Goal: Task Accomplishment & Management: Use online tool/utility

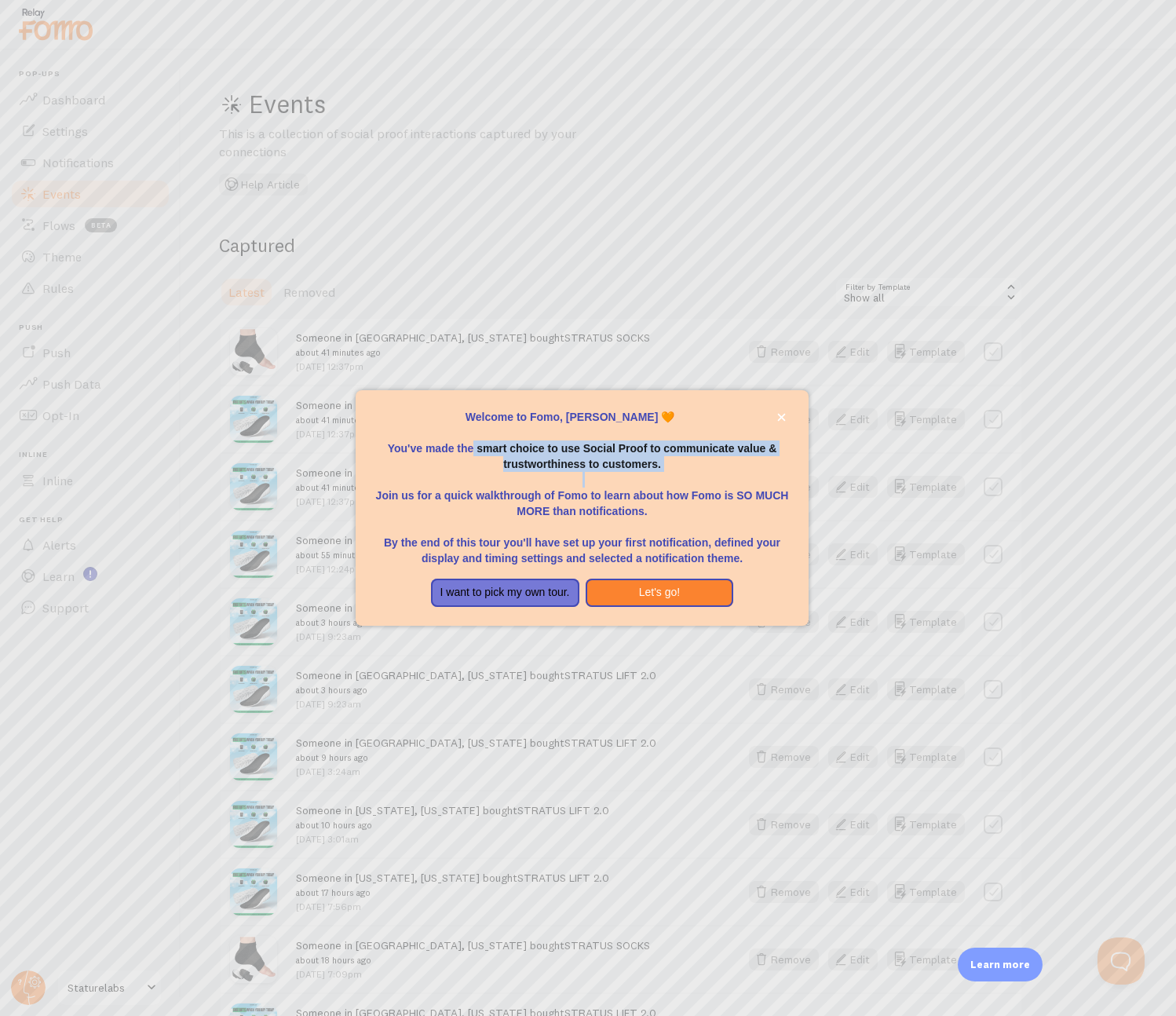
drag, startPoint x: 611, startPoint y: 471, endPoint x: 680, endPoint y: 474, distance: 69.1
click at [680, 474] on div "Welcome to Fomo, [PERSON_NAME] 🧡 You've made the smart choice to use Social Pro…" at bounding box center [582, 488] width 415 height 157
click at [639, 638] on div at bounding box center [588, 508] width 1176 height 1016
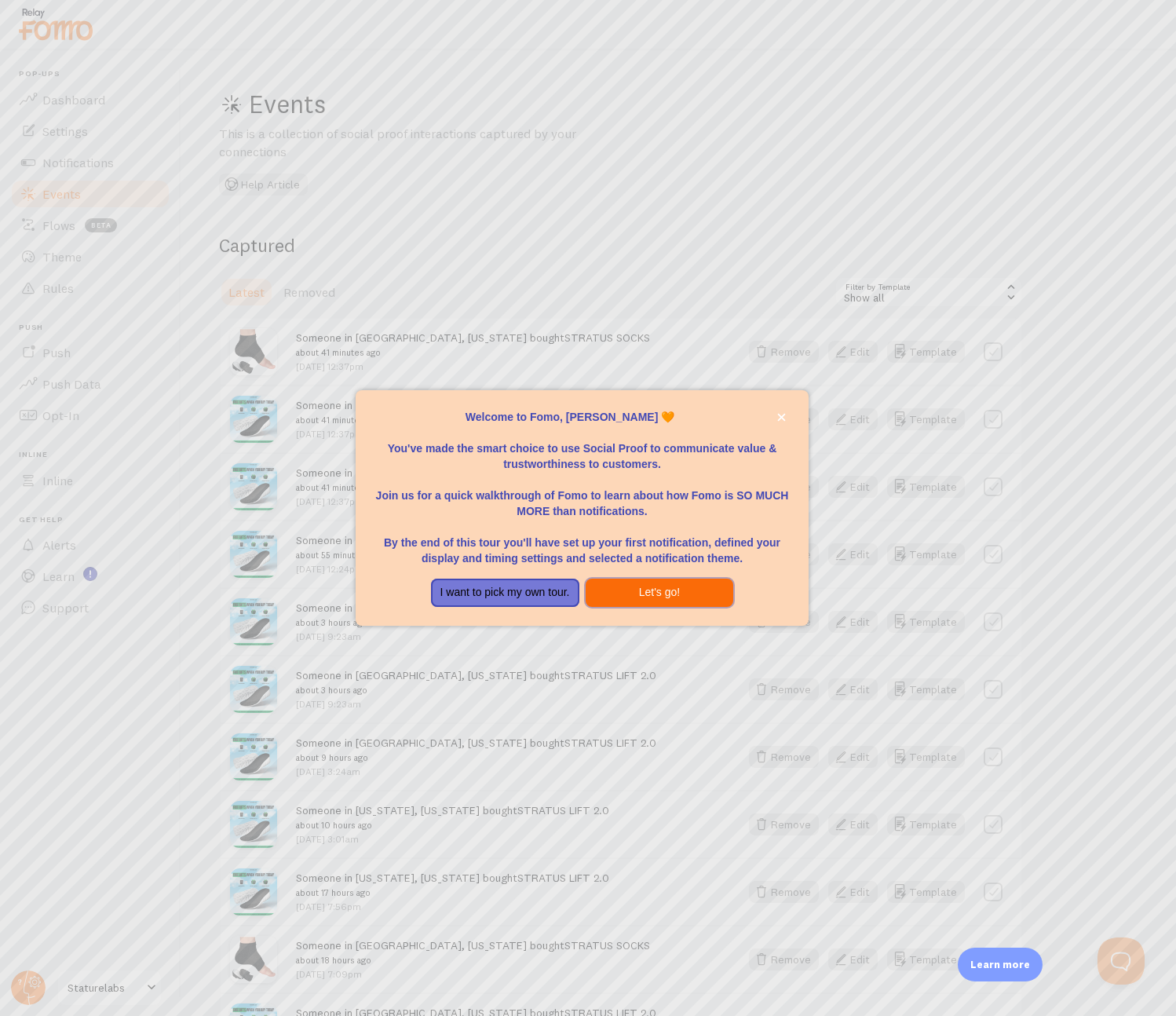
click at [651, 598] on button "Let's go!" at bounding box center [660, 592] width 148 height 29
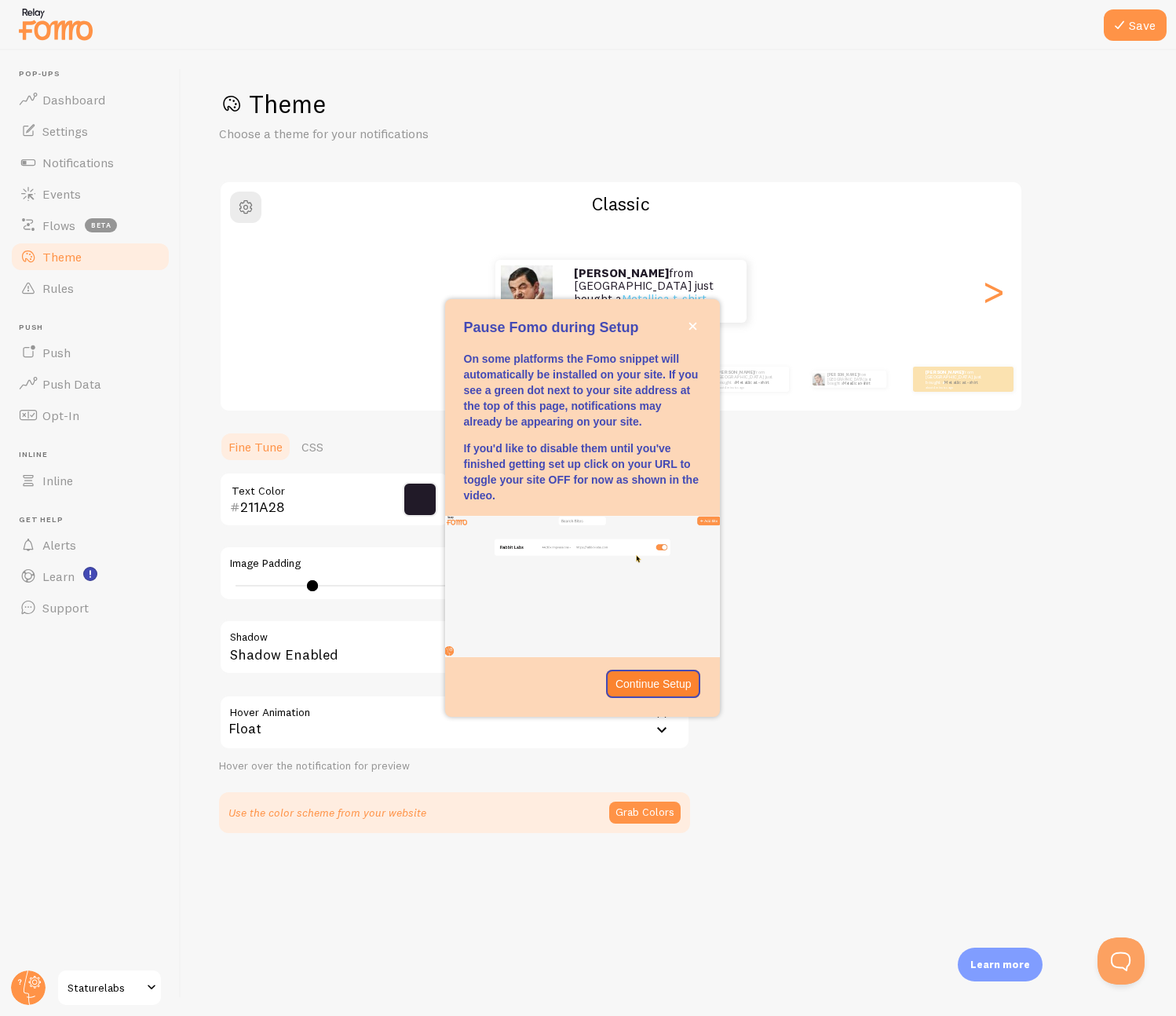
click at [761, 297] on div "[PERSON_NAME] from [GEOGRAPHIC_DATA] just bought a Metallica t-shirt about 4 mi…" at bounding box center [620, 291] width 800 height 63
click at [688, 328] on icon "close," at bounding box center [692, 326] width 8 height 8
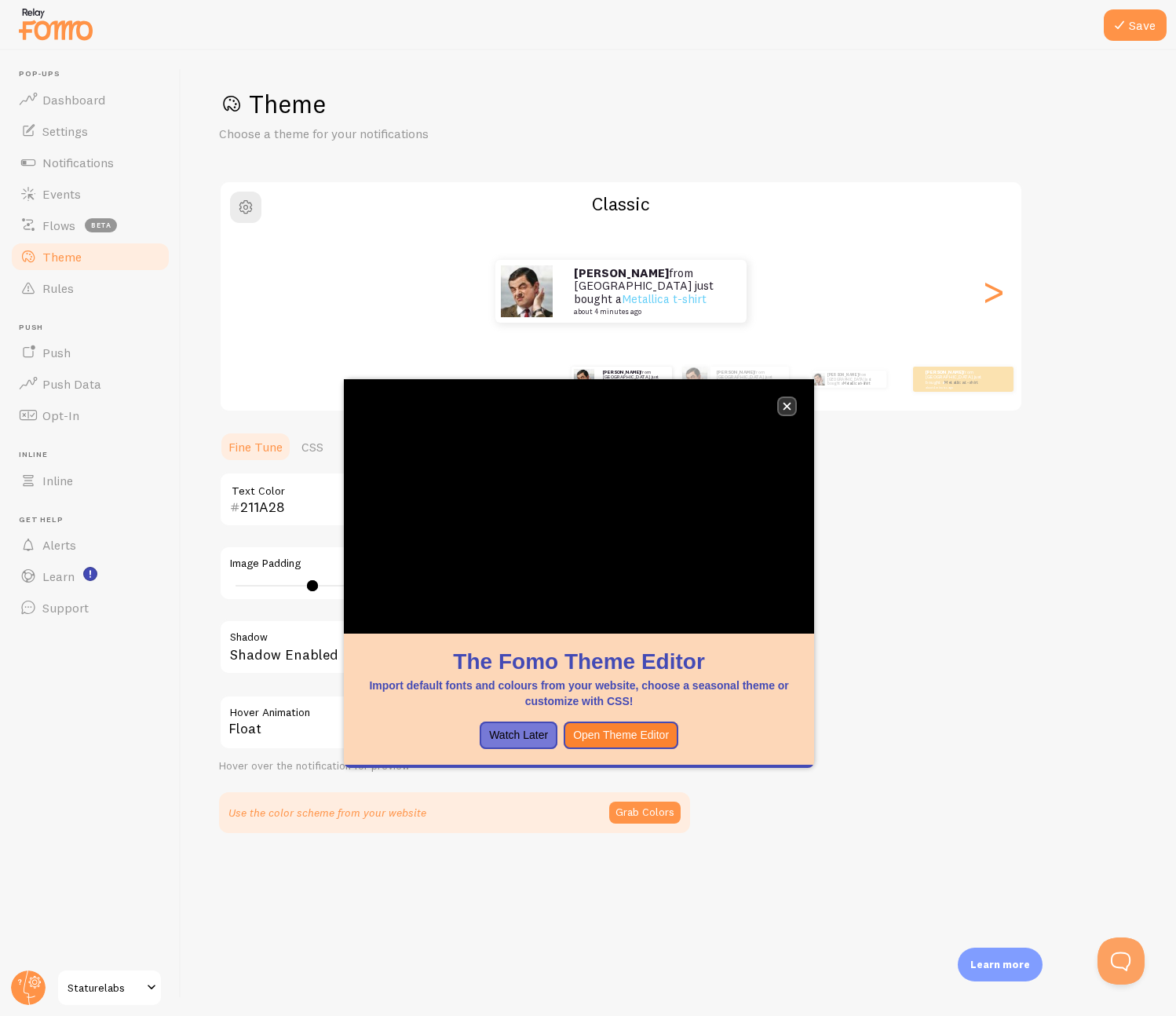
click at [789, 406] on icon "close," at bounding box center [786, 405] width 8 height 8
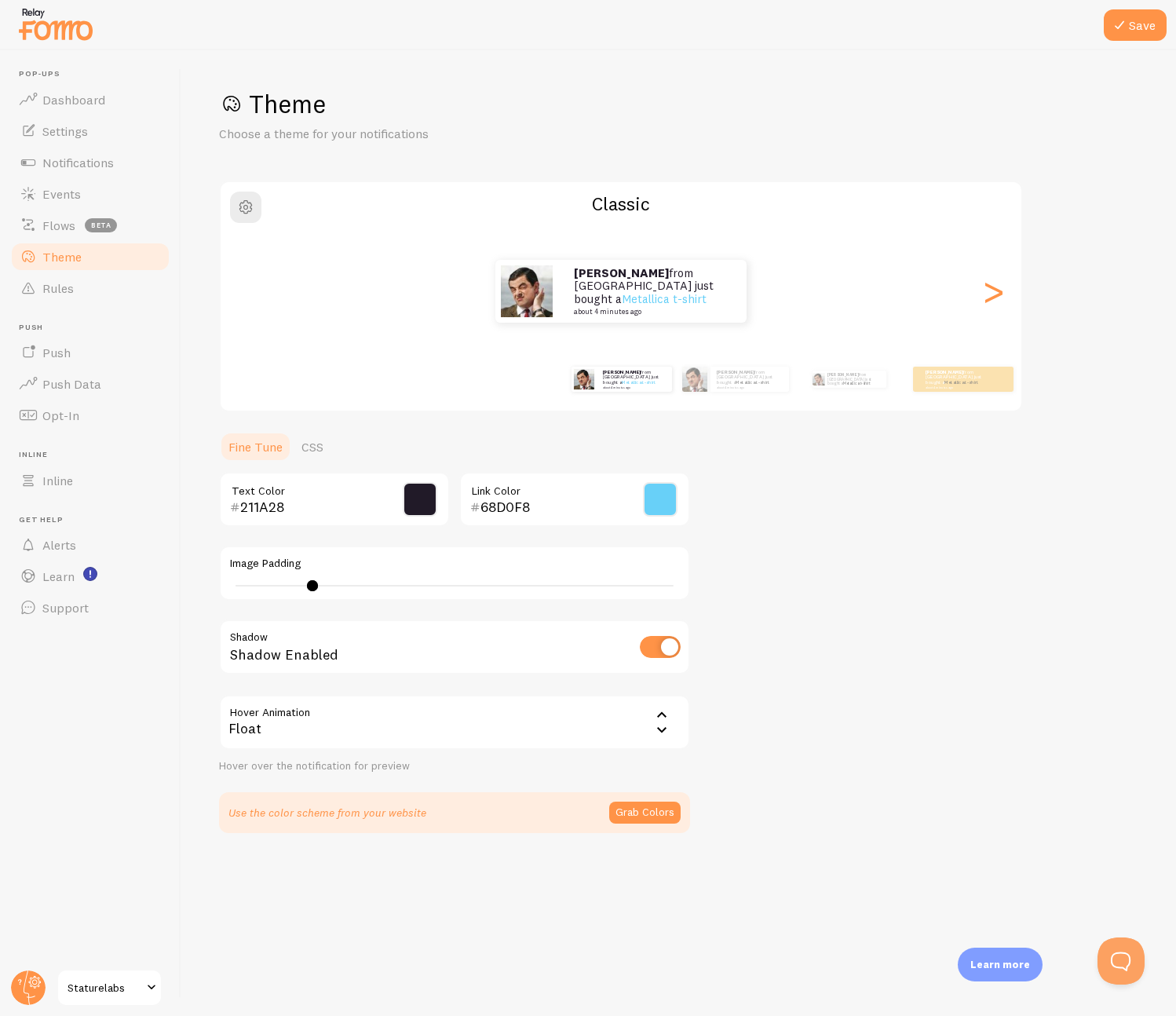
click at [875, 528] on div "Theme Choose a theme for your notifications Classic [PERSON_NAME] from [GEOGRAP…" at bounding box center [678, 460] width 919 height 745
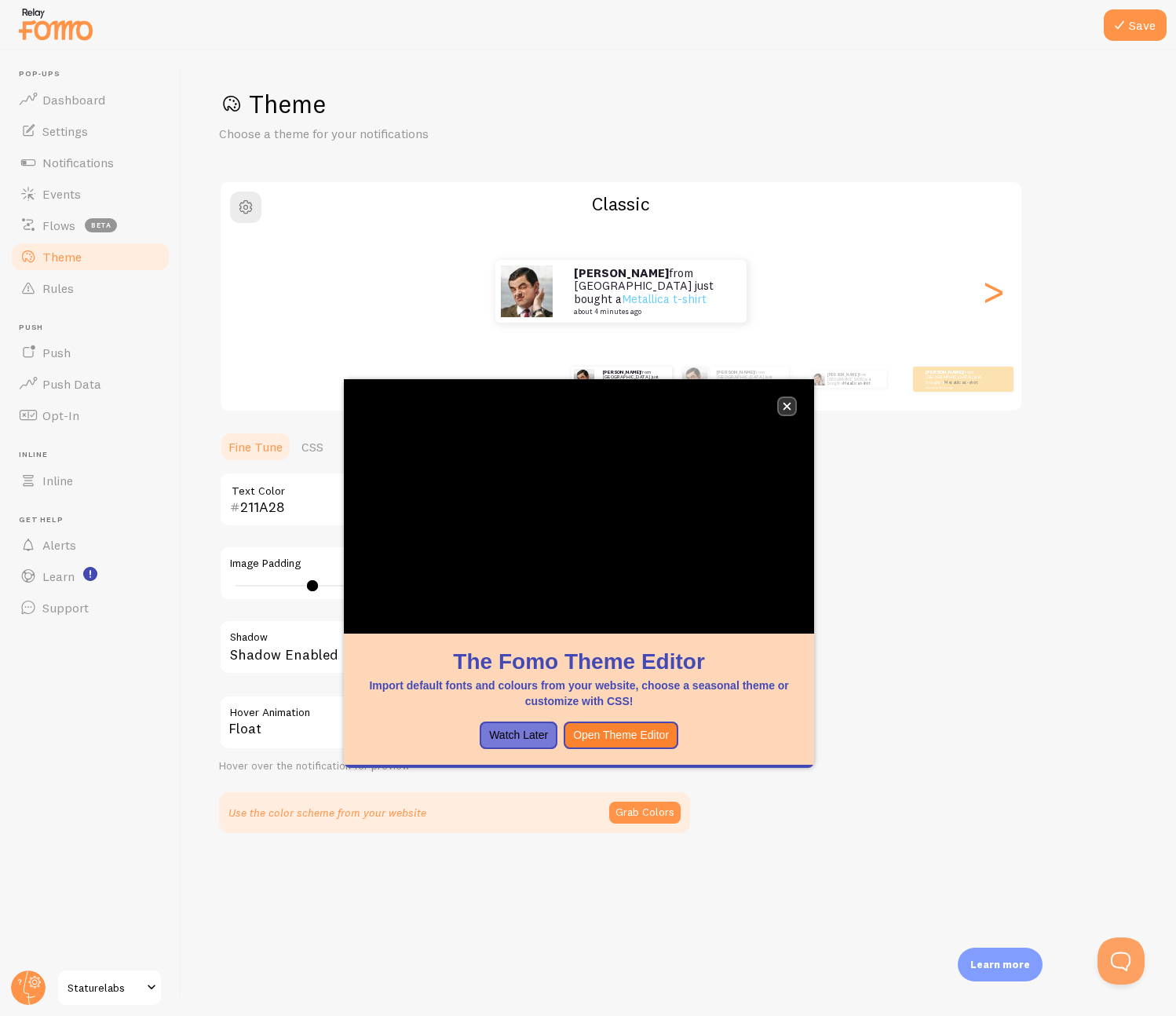
click at [786, 405] on icon "close," at bounding box center [787, 406] width 7 height 7
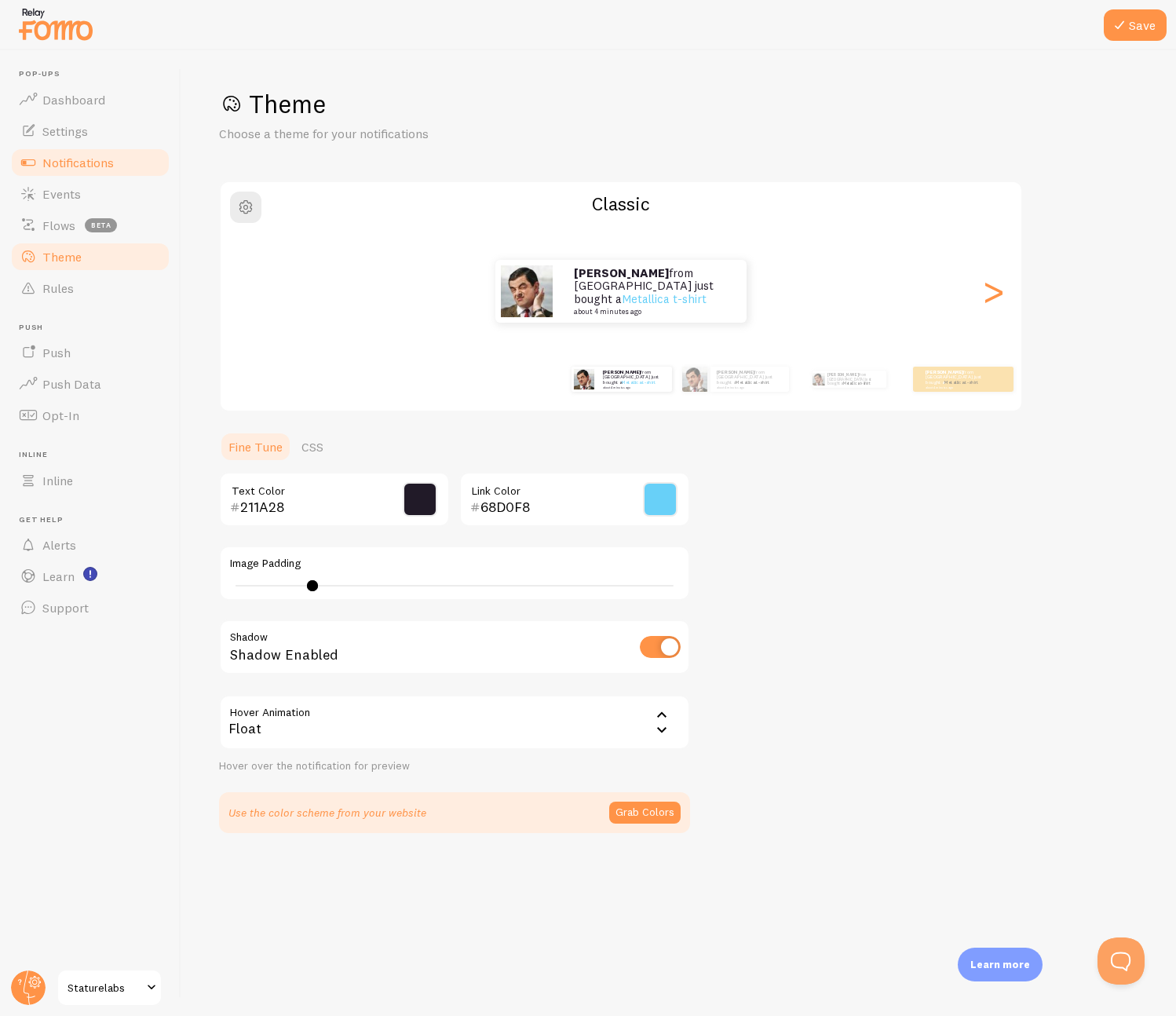
click at [64, 155] on span "Notifications" at bounding box center [78, 162] width 71 height 16
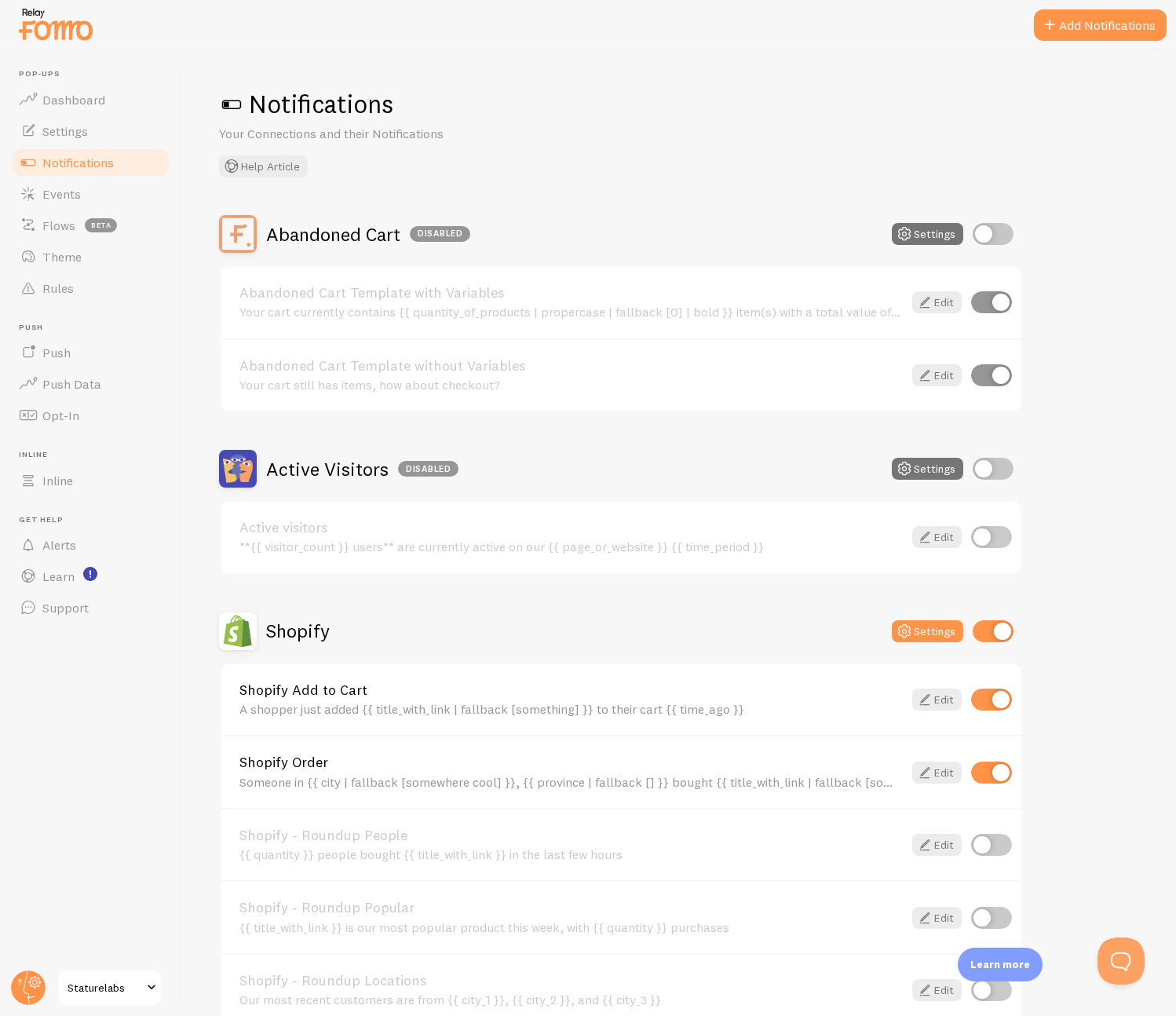
scroll to position [322, 0]
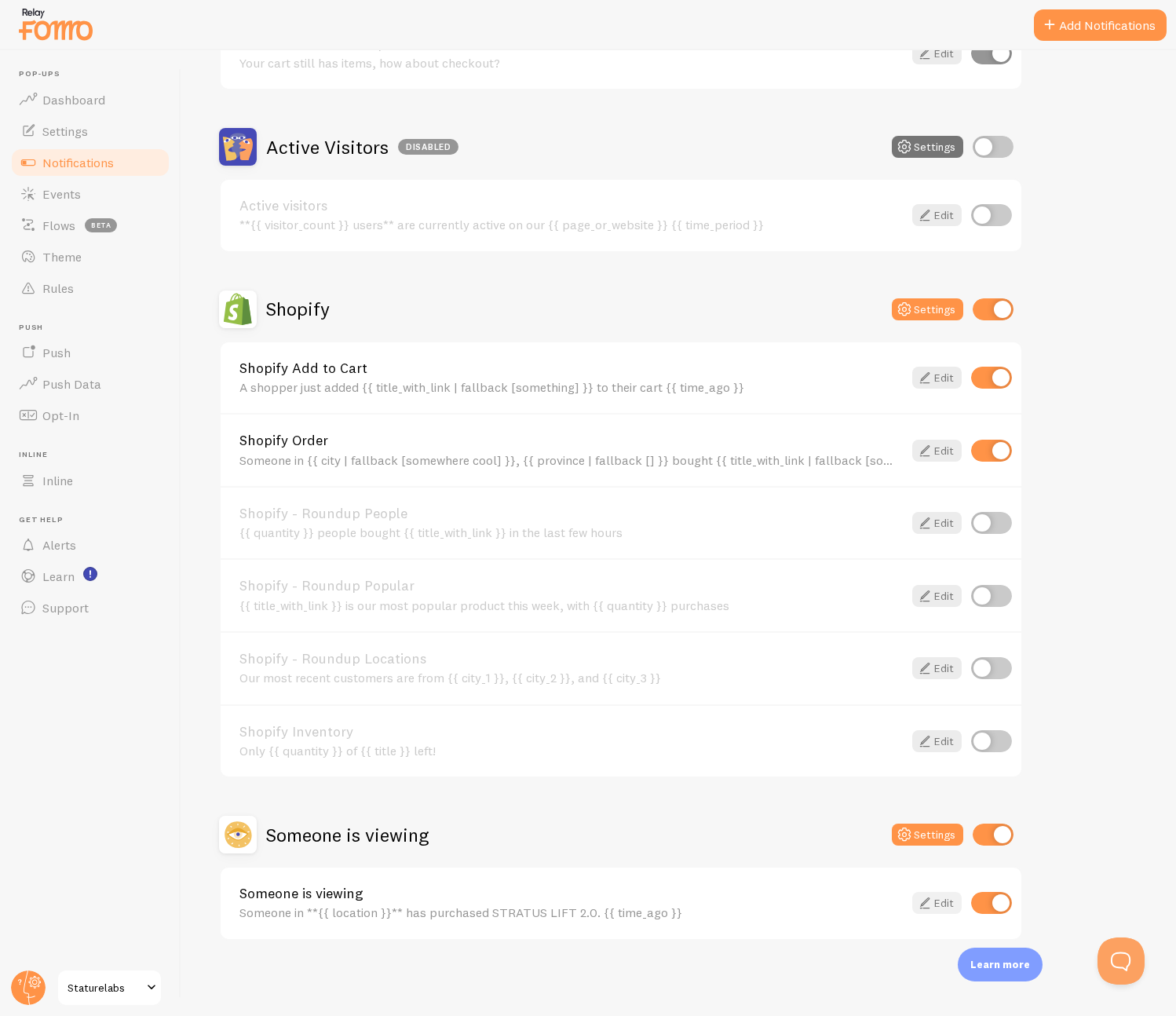
click at [937, 904] on link "Edit" at bounding box center [936, 903] width 49 height 22
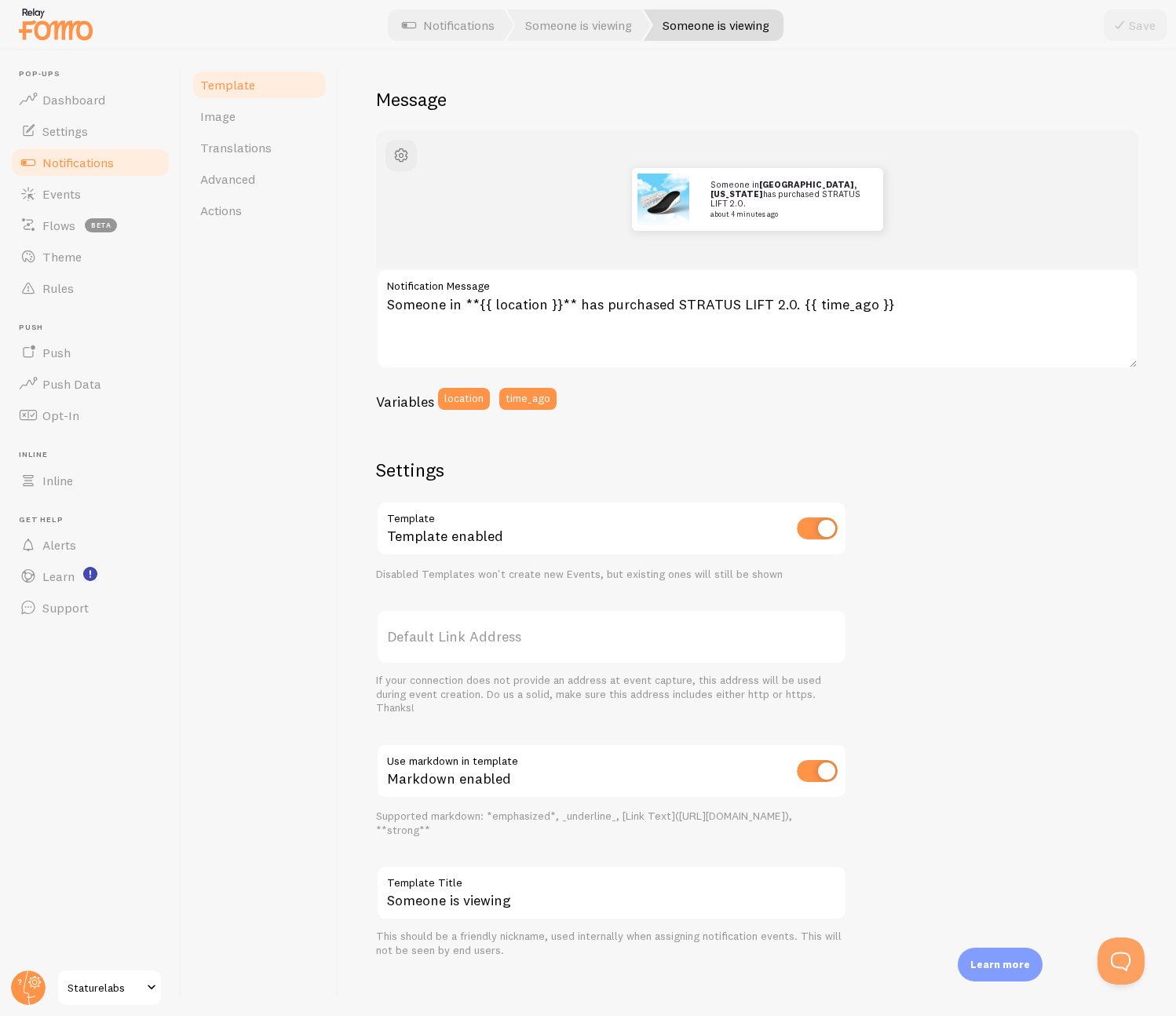
scroll to position [118, 0]
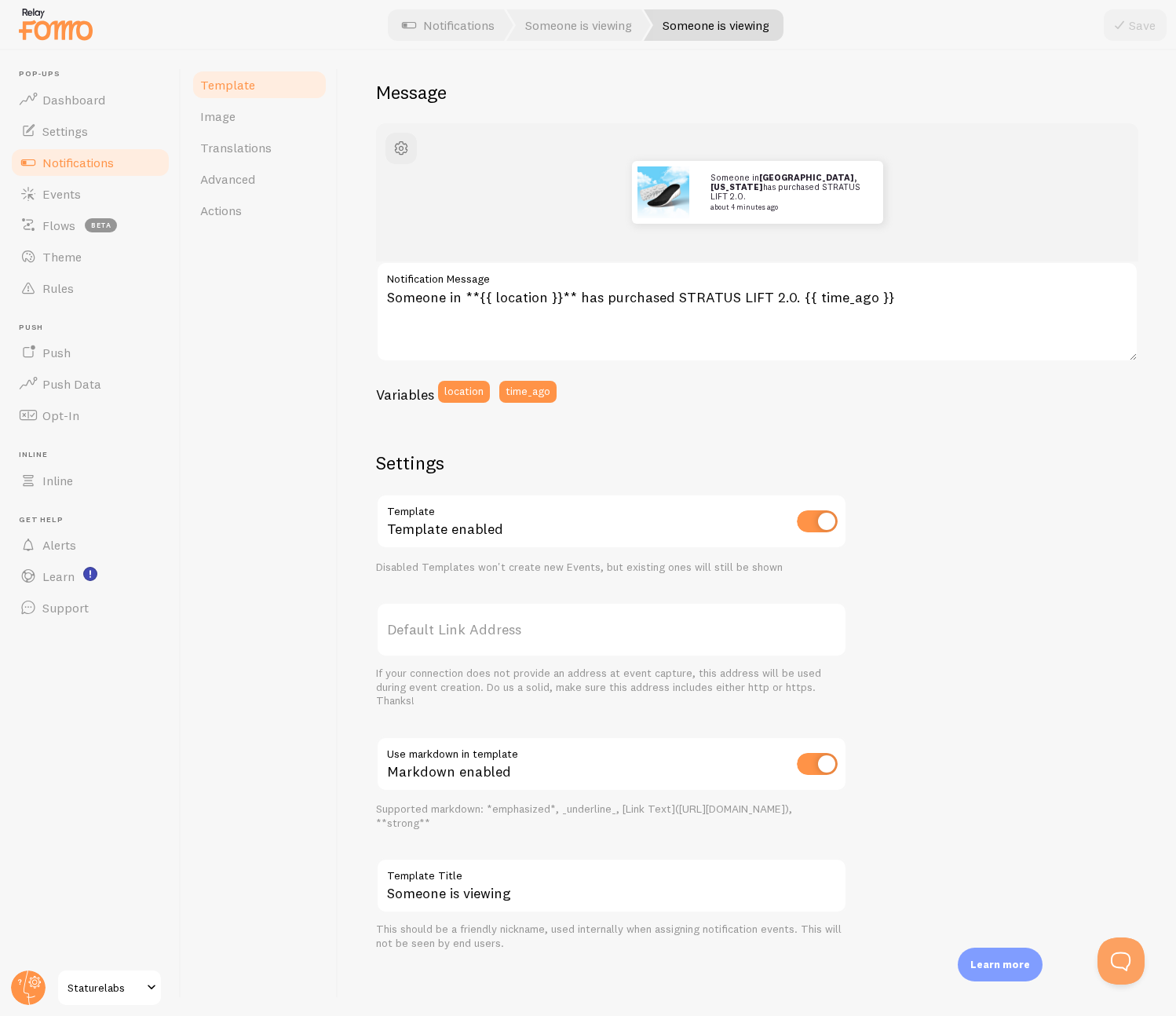
click at [332, 637] on div "Template Image Translations Advanced Actions" at bounding box center [260, 532] width 157 height 965
click at [444, 622] on label "Default Link Address" at bounding box center [611, 629] width 471 height 55
click at [444, 622] on input "Default Link Address" at bounding box center [611, 629] width 471 height 55
paste input "[URL][DOMAIN_NAME]"
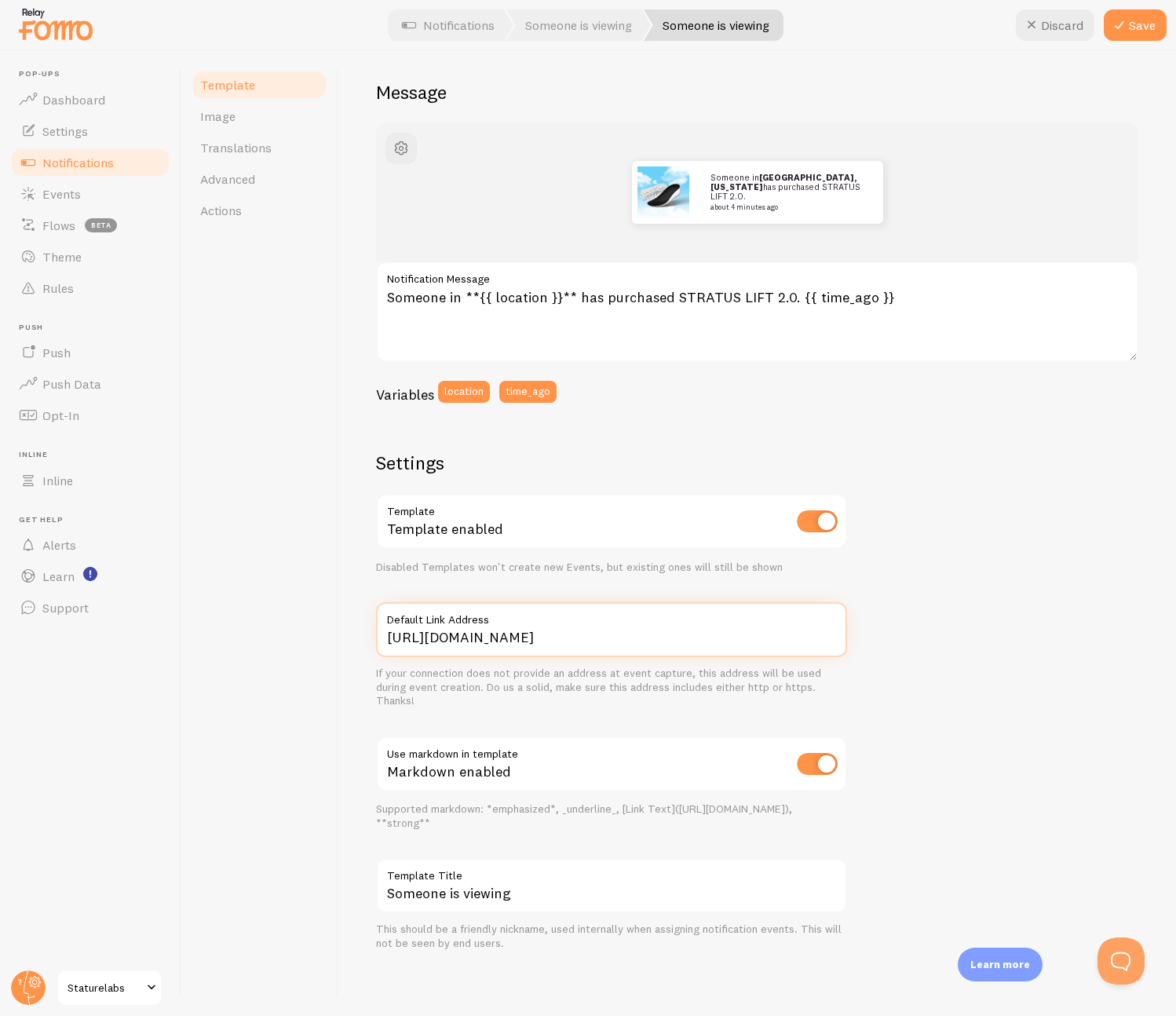
type input "[URL][DOMAIN_NAME]"
click at [897, 602] on div "Someone in [GEOGRAPHIC_DATA], [US_STATE] has purchased STRATUS LIFT 2.0. about …" at bounding box center [757, 537] width 762 height 827
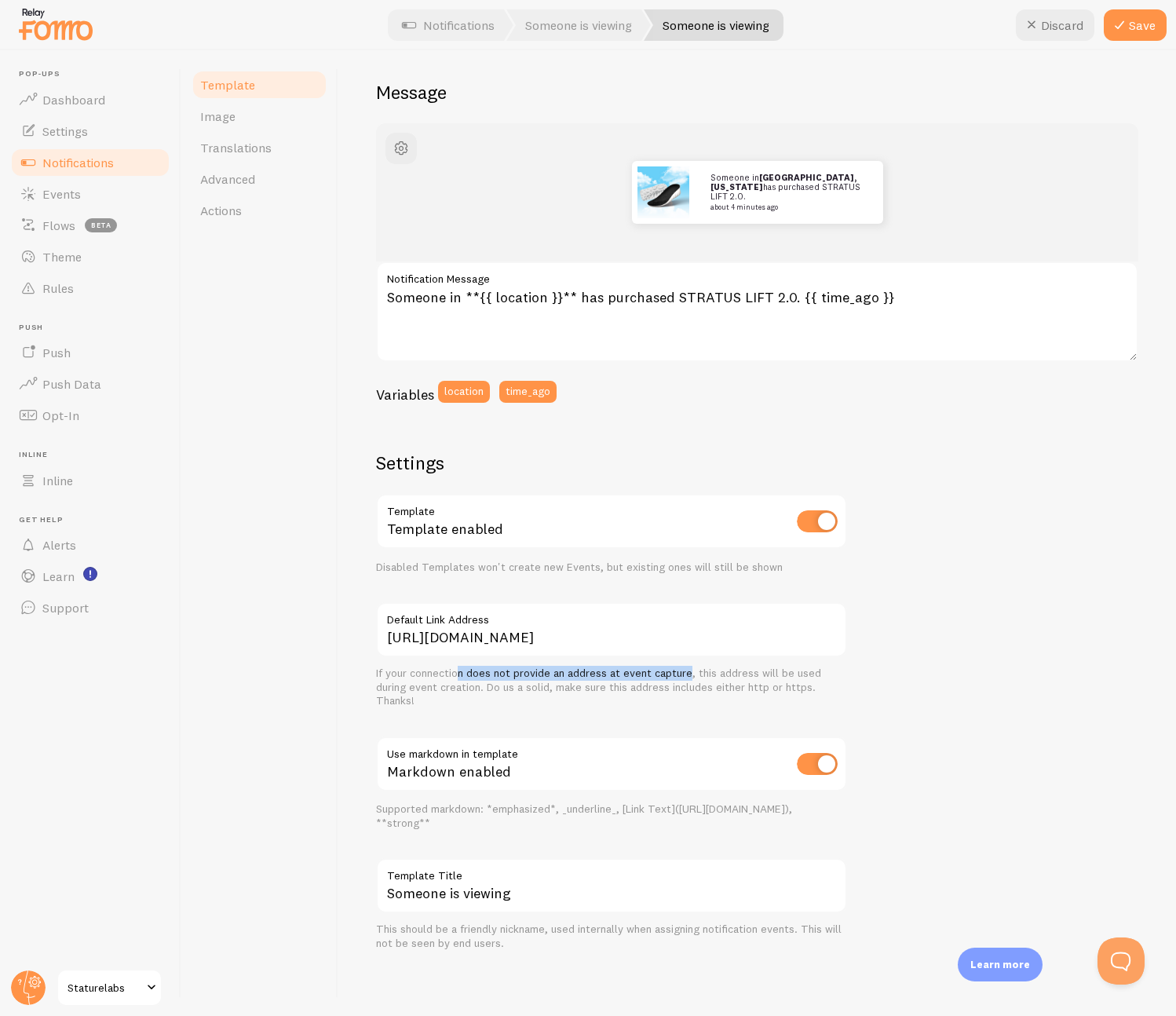
drag, startPoint x: 458, startPoint y: 672, endPoint x: 688, endPoint y: 666, distance: 230.1
click at [688, 666] on div "If your connection does not provide an address at event capture, this address w…" at bounding box center [611, 687] width 471 height 42
click at [1159, 39] on button "Save" at bounding box center [1135, 25] width 63 height 31
